Goal: Task Accomplishment & Management: Manage account settings

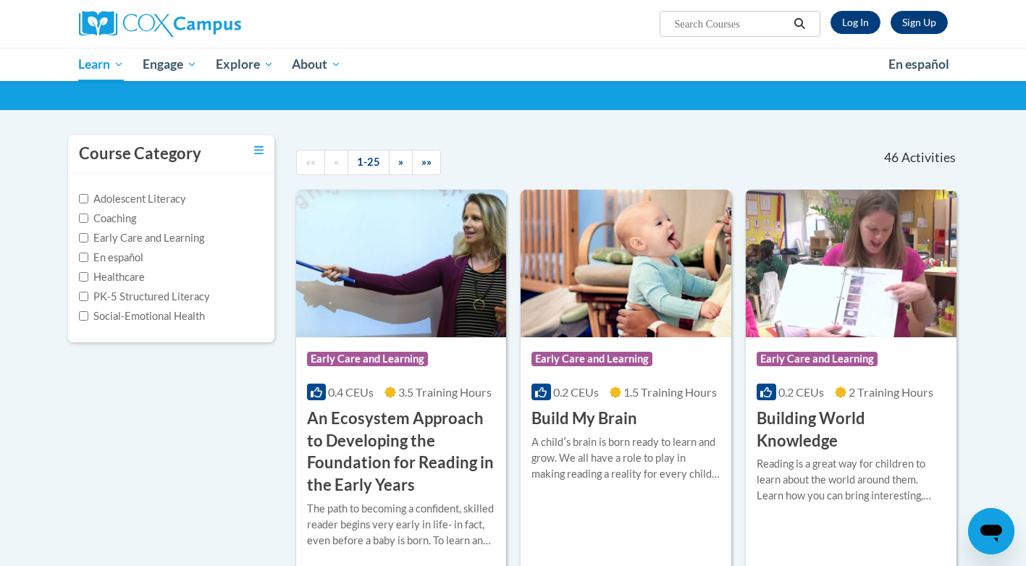
scroll to position [72, 0]
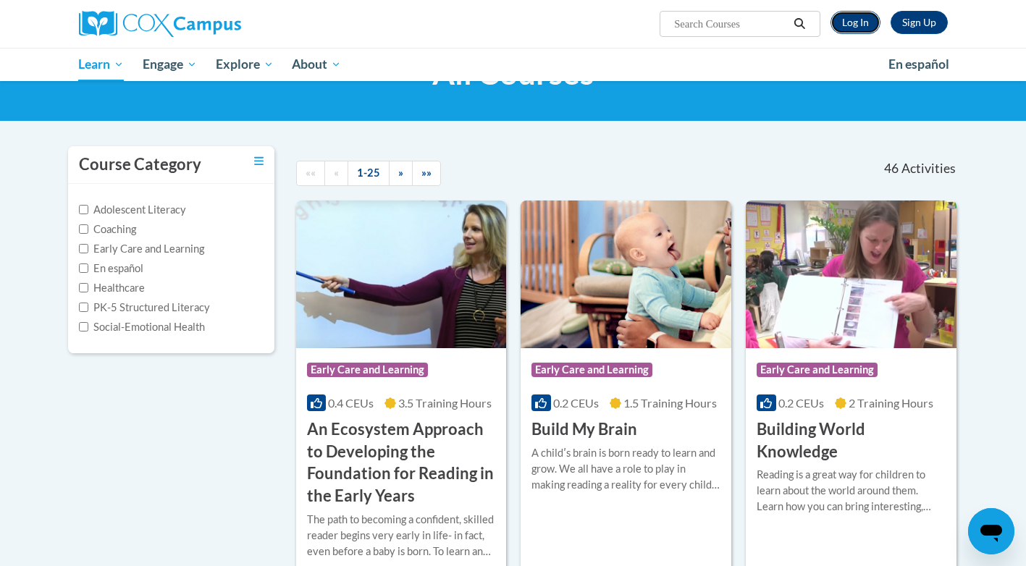
click at [854, 28] on link "Log In" at bounding box center [855, 22] width 50 height 23
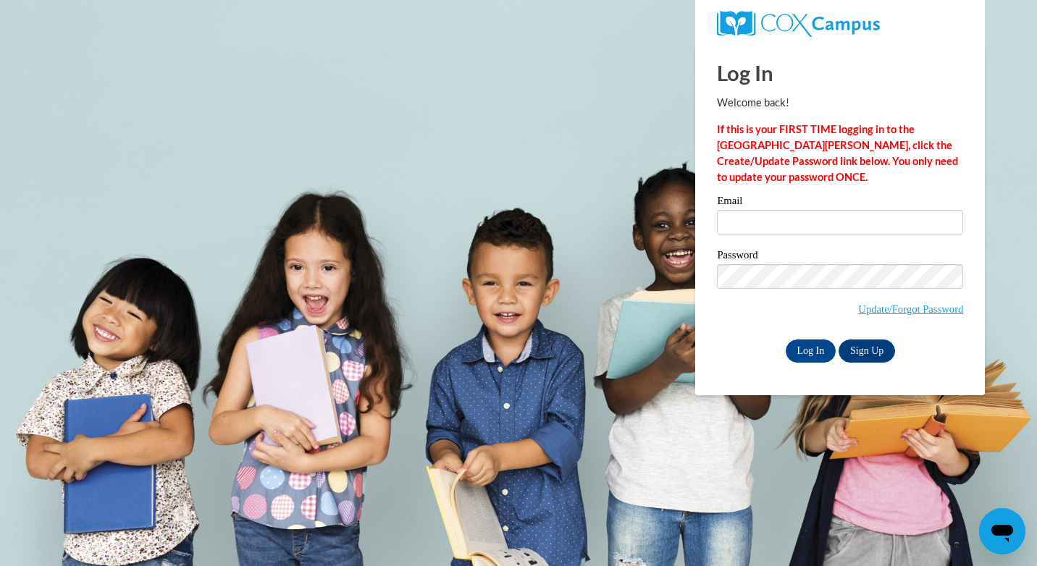
type input "[EMAIL_ADDRESS][DOMAIN_NAME]"
click at [964, 271] on div "Please enter your email! Please enter your password! Email florencescruggs98@gm…" at bounding box center [840, 278] width 268 height 167
click at [855, 251] on label "Password" at bounding box center [840, 257] width 246 height 14
click at [1007, 184] on body "Log In Welcome back! If this is your FIRST TIME logging in to the NEW Cox Campu…" at bounding box center [518, 283] width 1037 height 566
click at [807, 342] on input "Log In" at bounding box center [811, 351] width 51 height 23
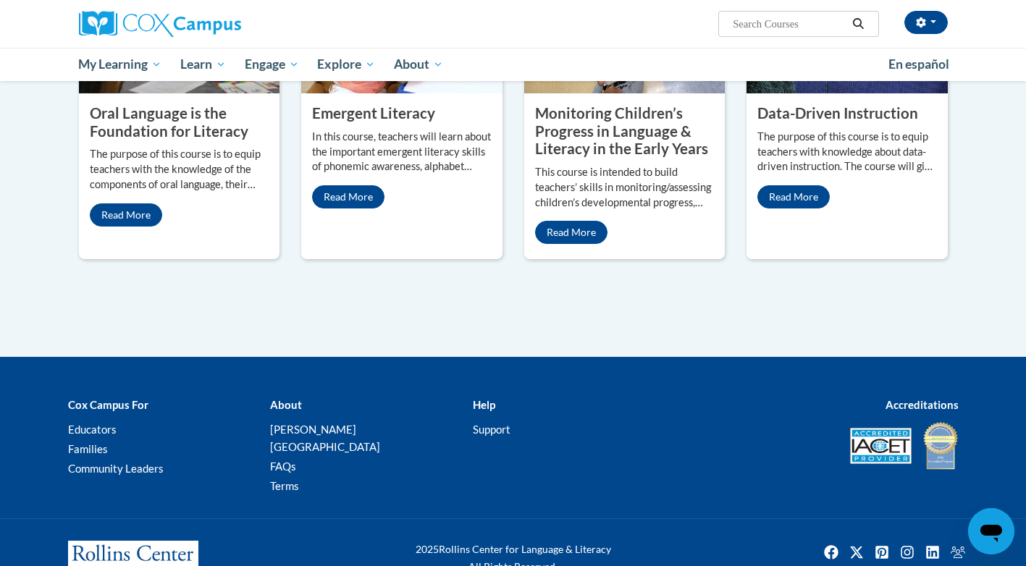
scroll to position [1331, 0]
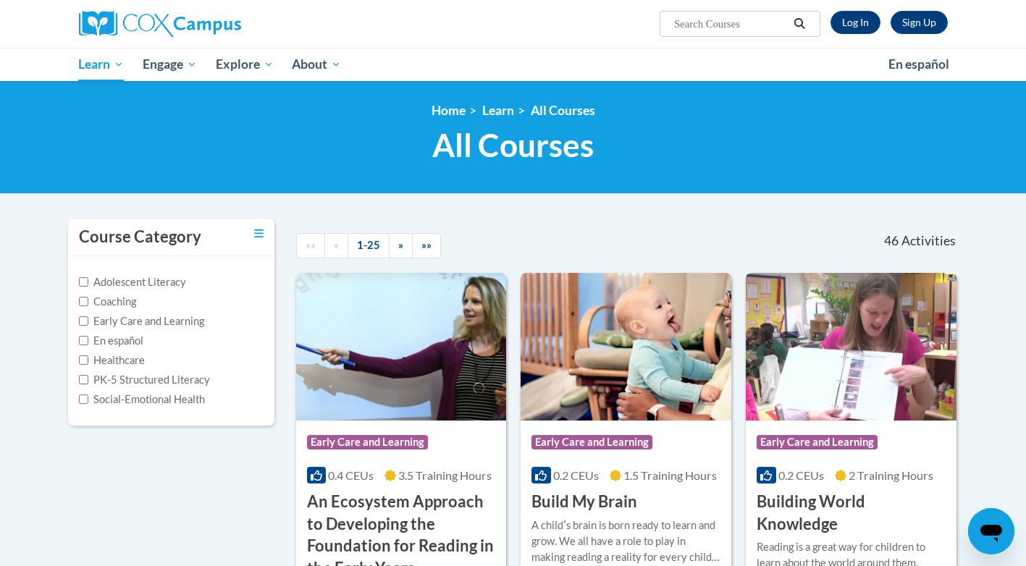
click at [800, 22] on icon "Search" at bounding box center [799, 23] width 13 height 11
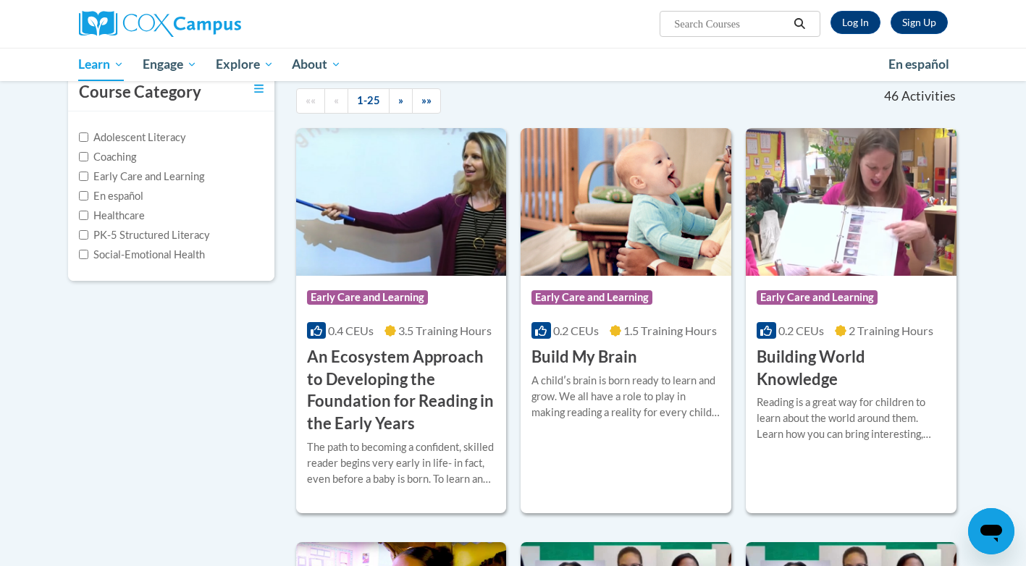
scroll to position [72, 0]
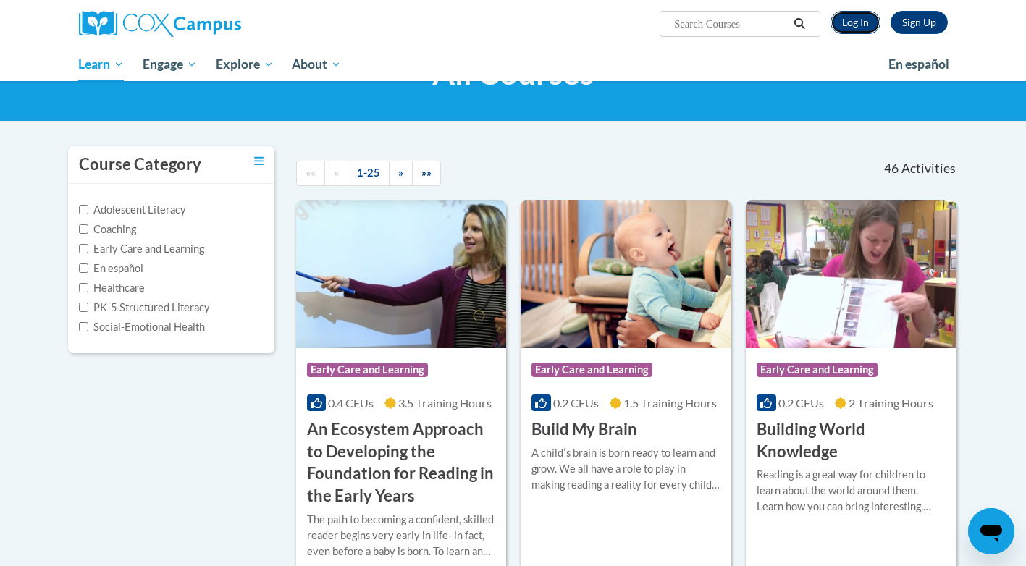
click at [840, 20] on link "Log In" at bounding box center [855, 22] width 50 height 23
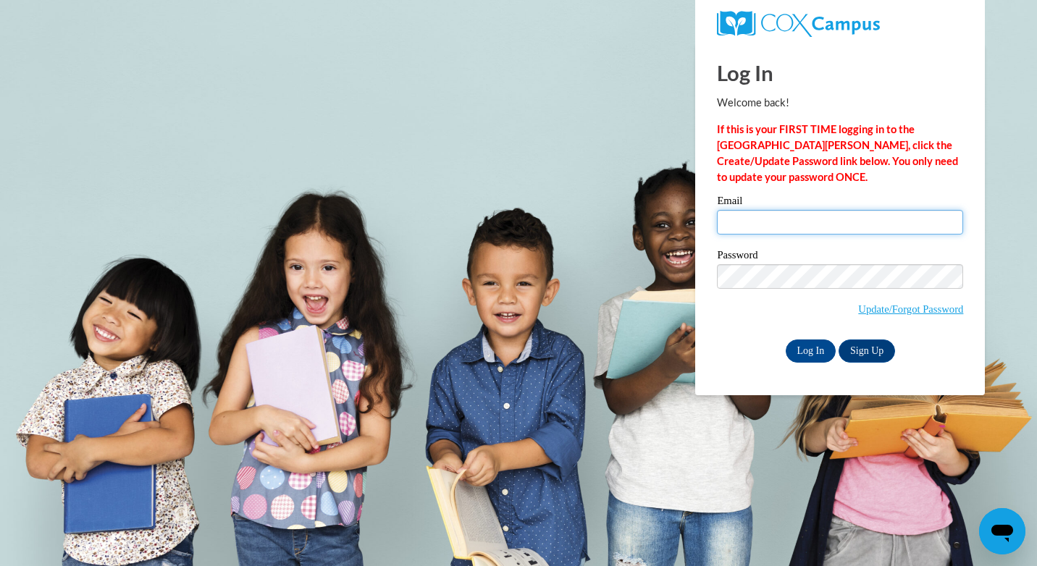
type input "florencescruggs98@gmail.com"
